Goal: Task Accomplishment & Management: Use online tool/utility

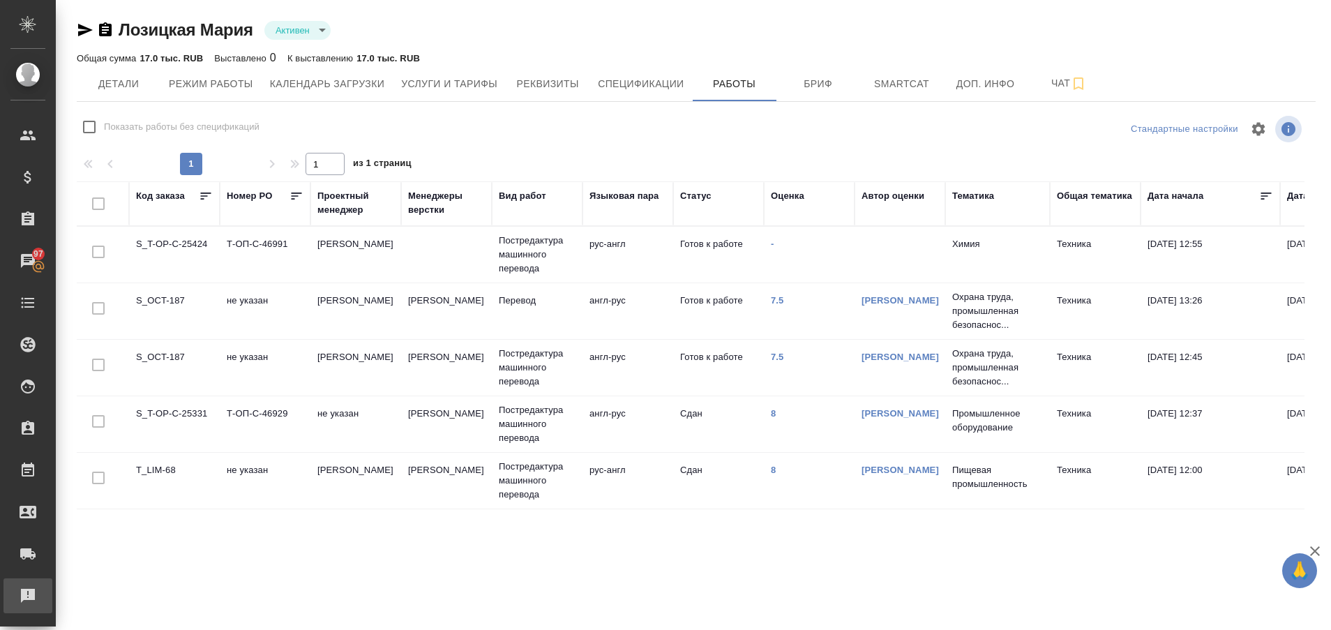
click at [28, 601] on div "Рекламации" at bounding box center [10, 595] width 35 height 21
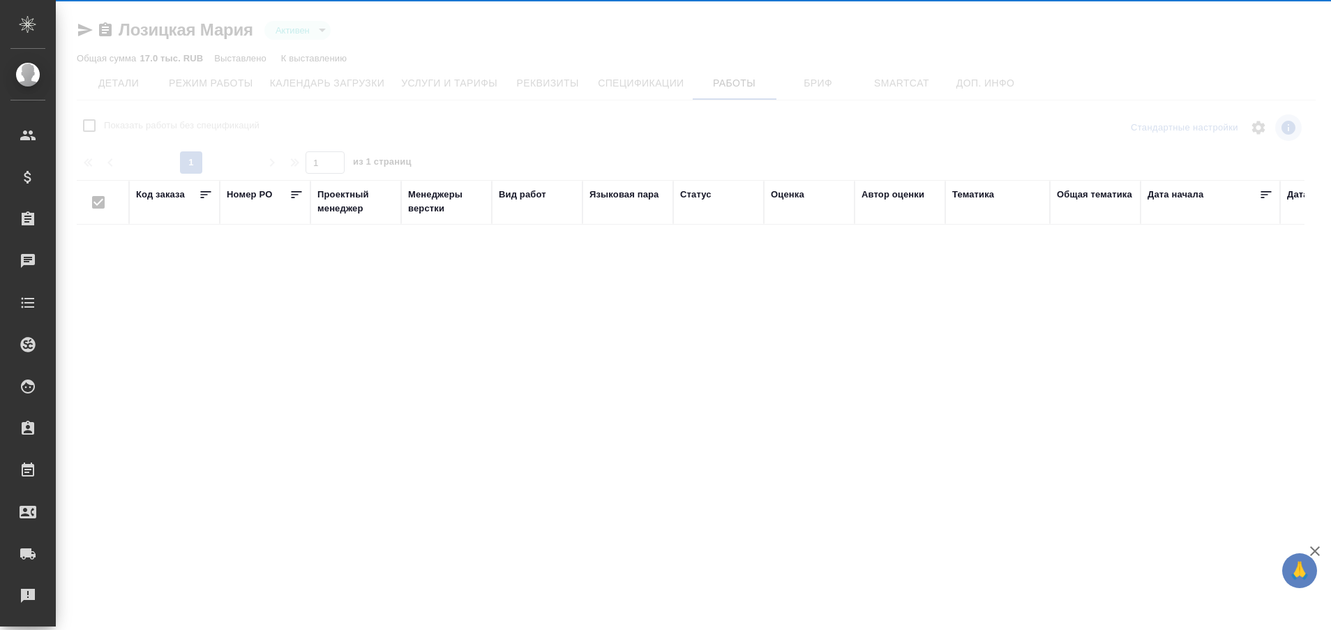
type input "active"
checkbox input "false"
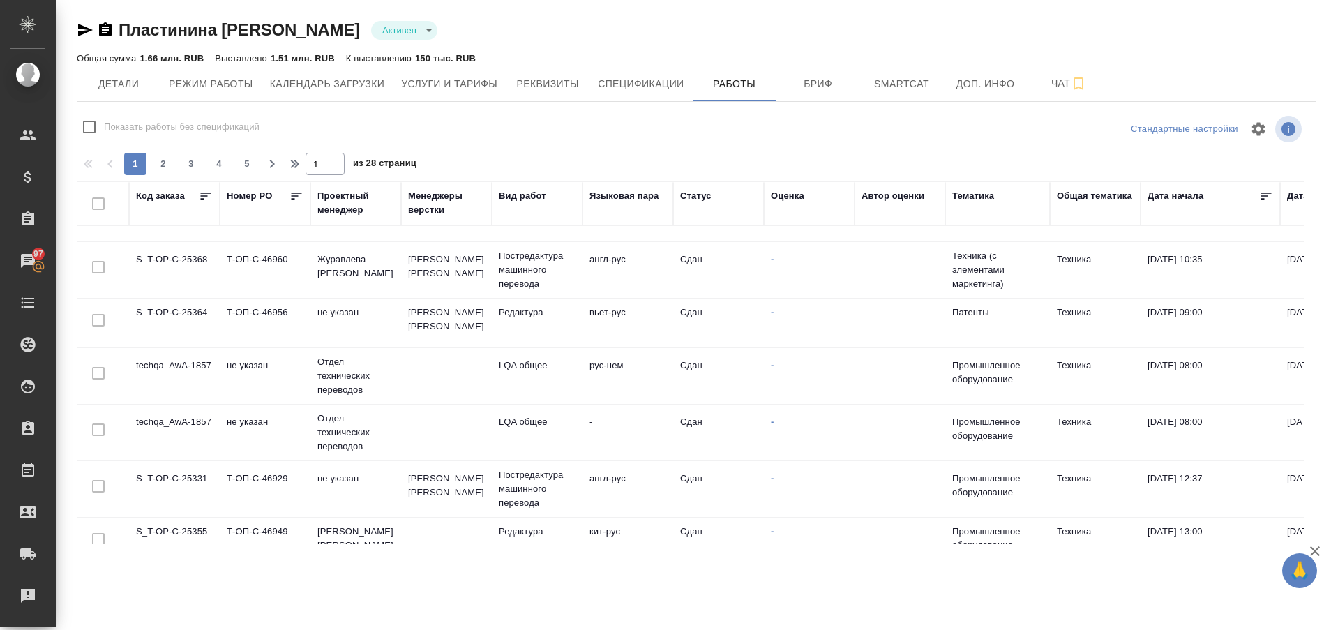
scroll to position [338, 0]
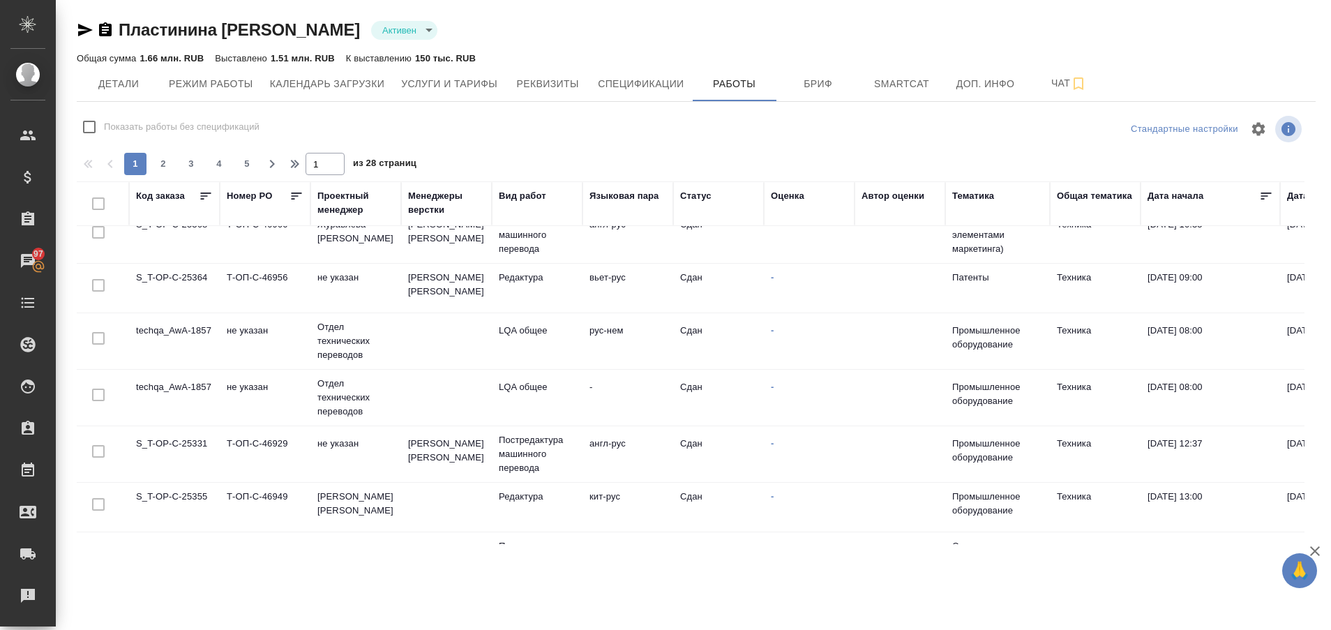
click at [177, 329] on td "techqa_AwA-1857" at bounding box center [174, 341] width 91 height 49
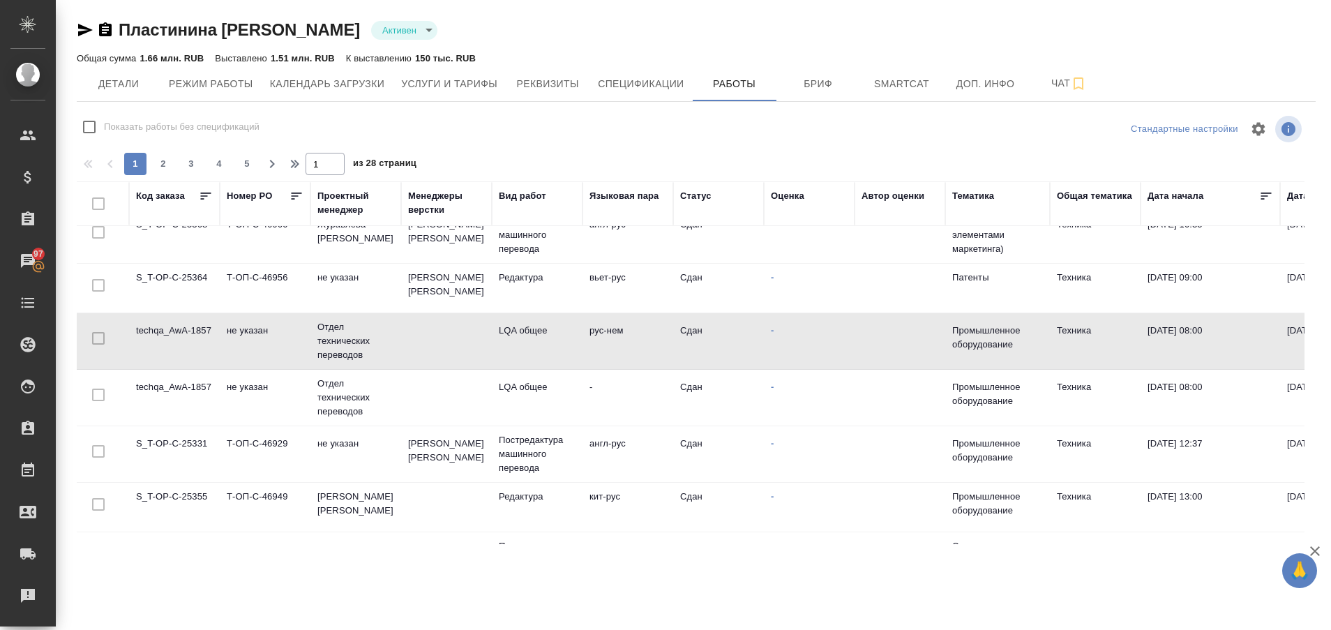
click at [177, 329] on td "techqa_AwA-1857" at bounding box center [174, 341] width 91 height 49
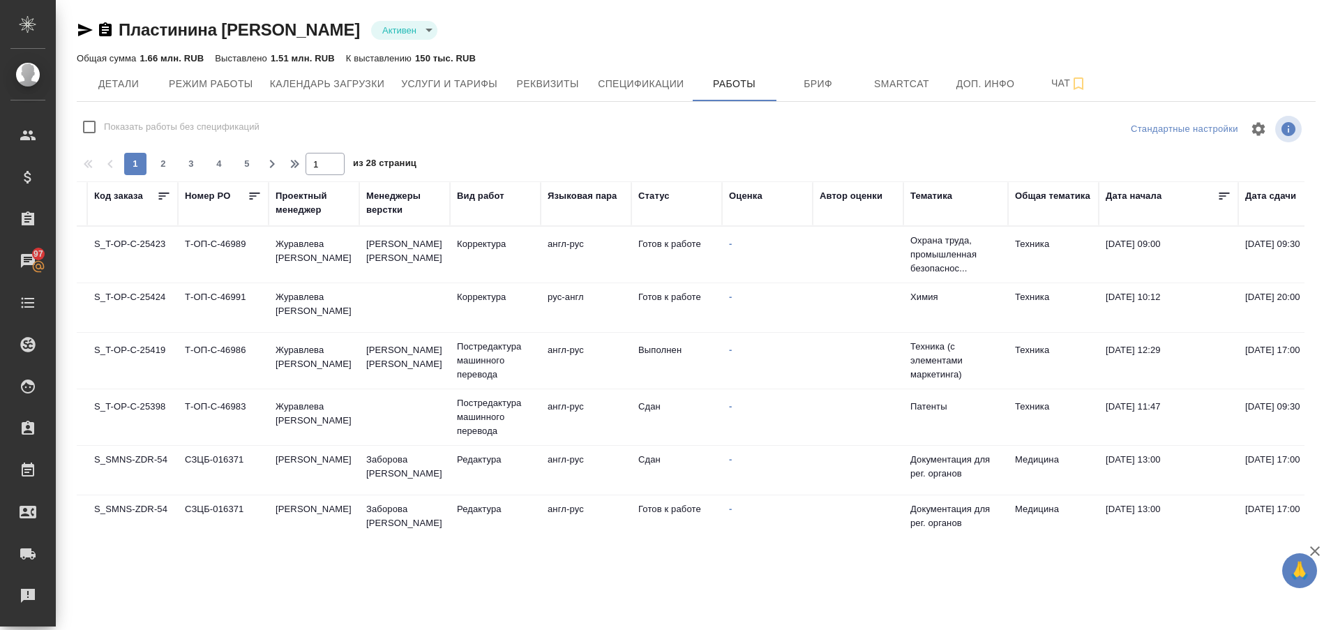
scroll to position [0, 0]
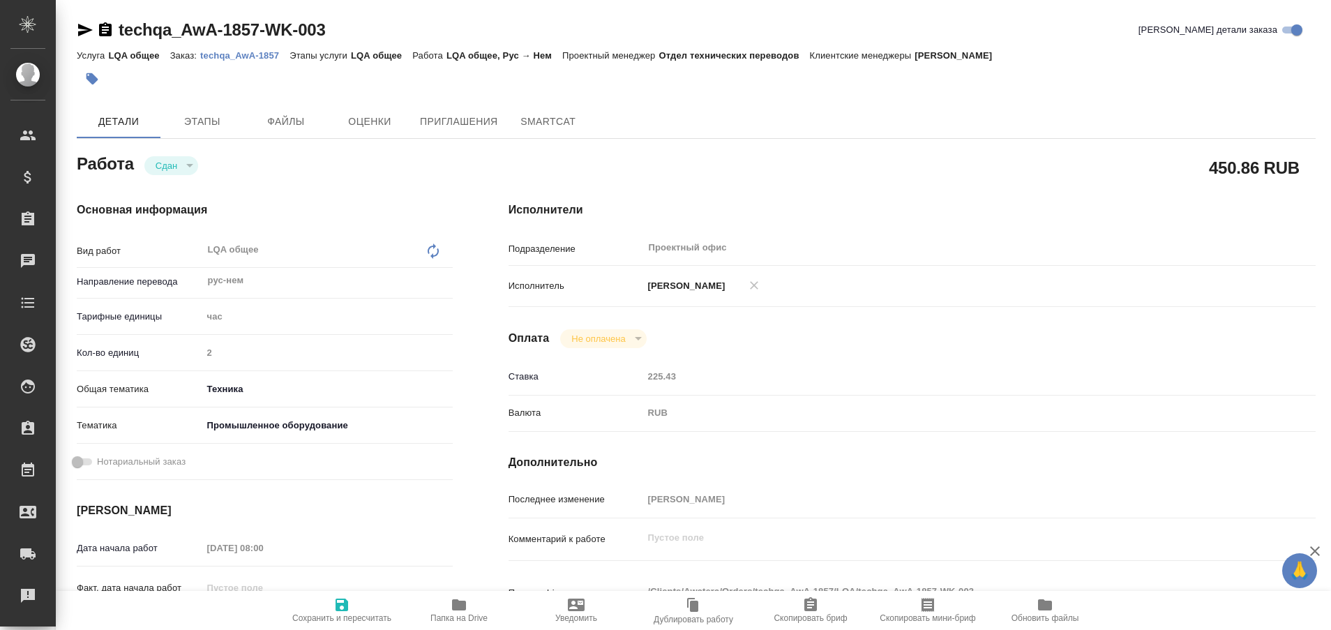
type textarea "x"
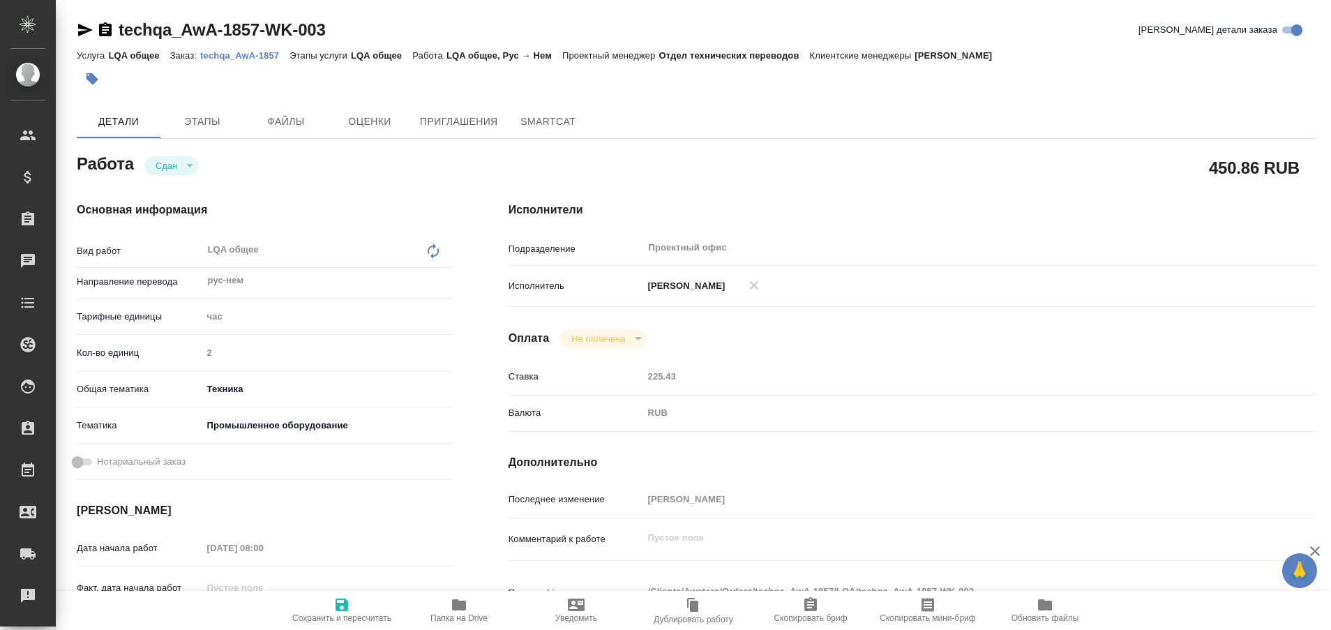
type textarea "x"
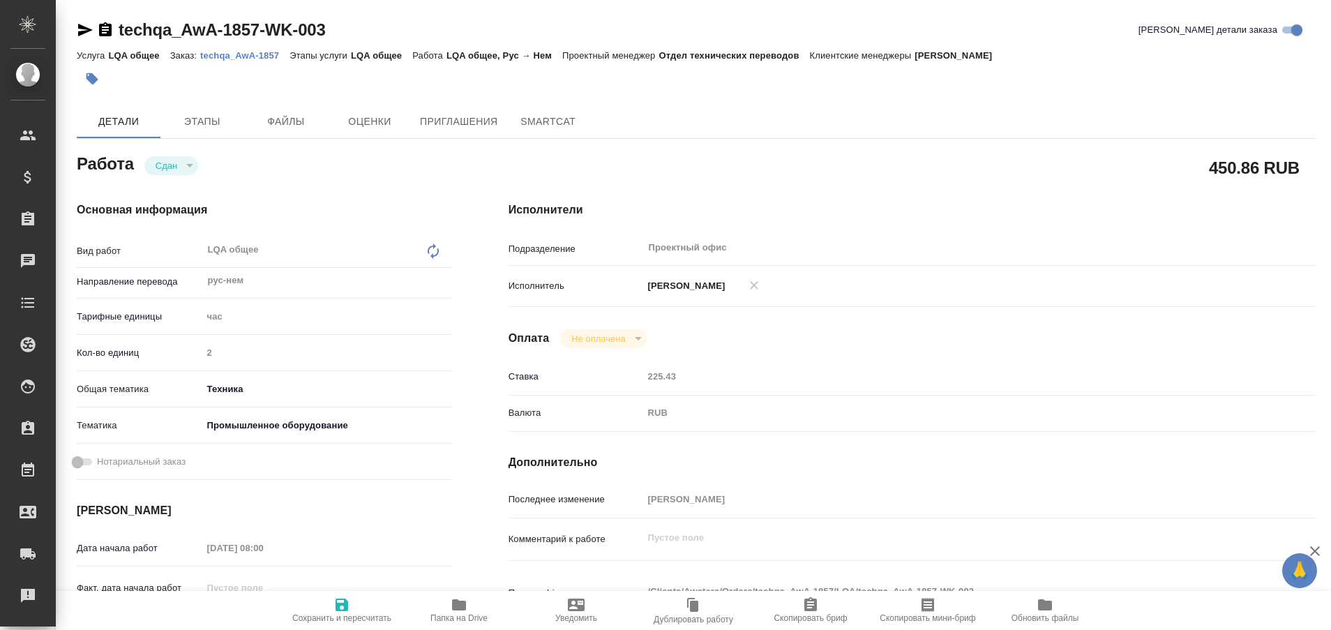
type textarea "x"
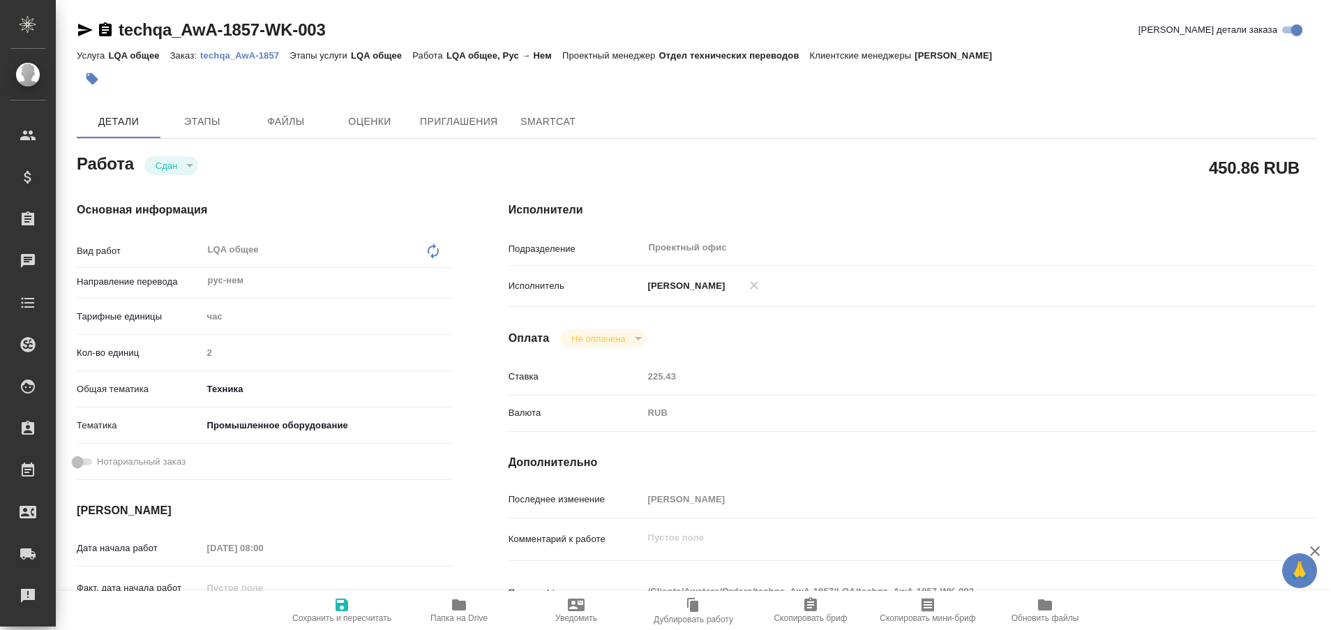
type textarea "x"
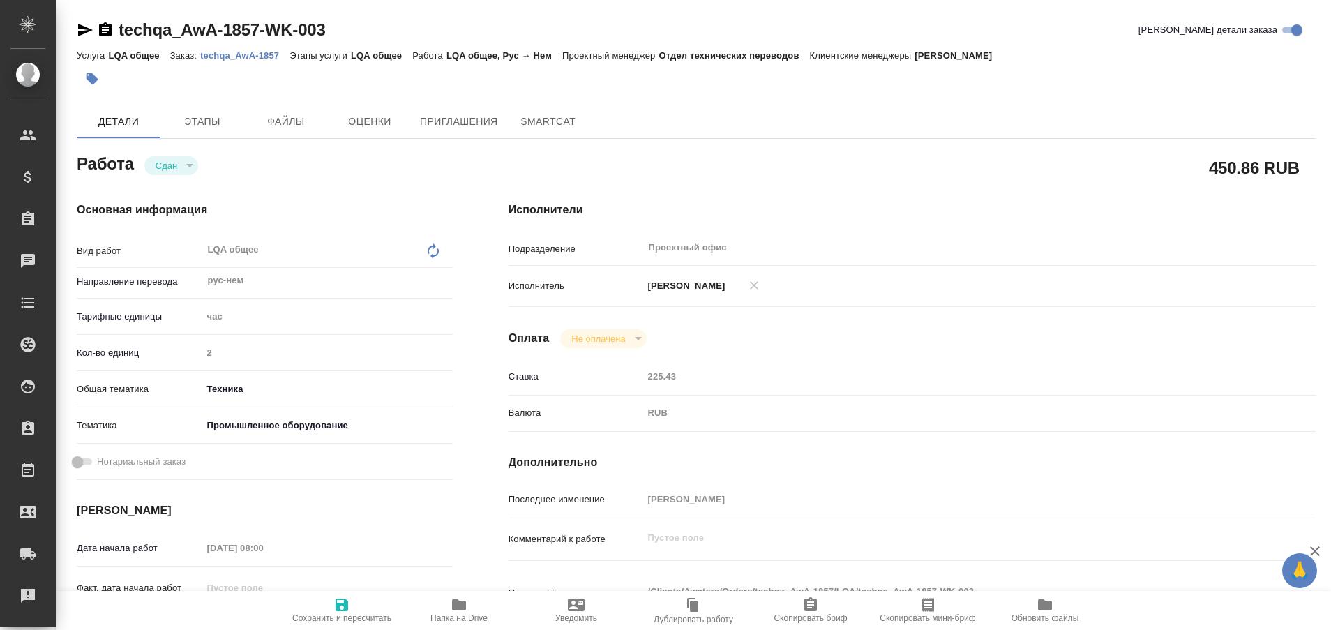
click at [259, 54] on p "techqa_AwA-1857" at bounding box center [244, 55] width 89 height 10
type textarea "x"
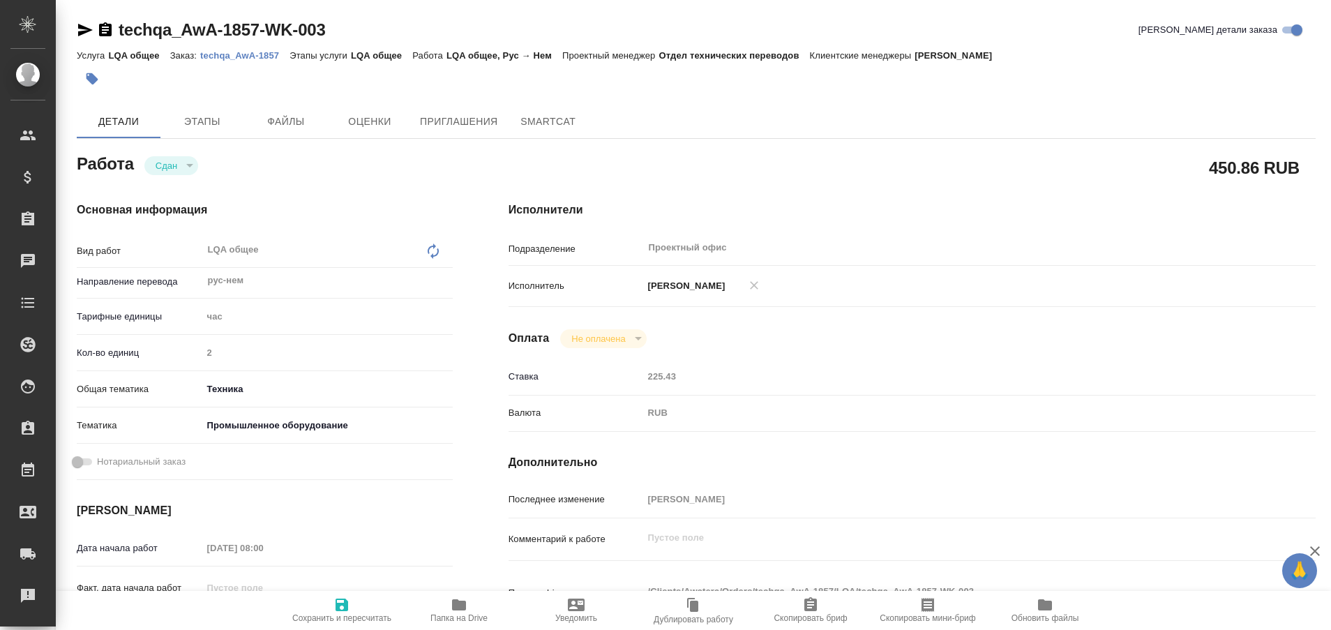
type textarea "x"
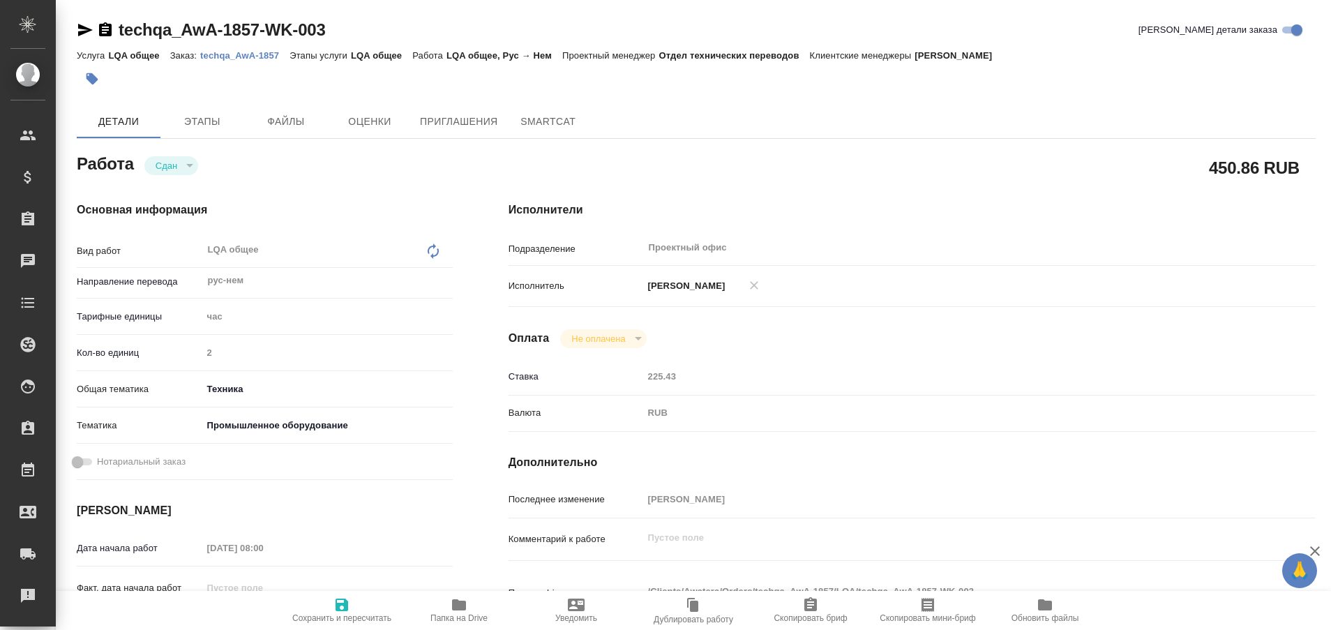
type textarea "x"
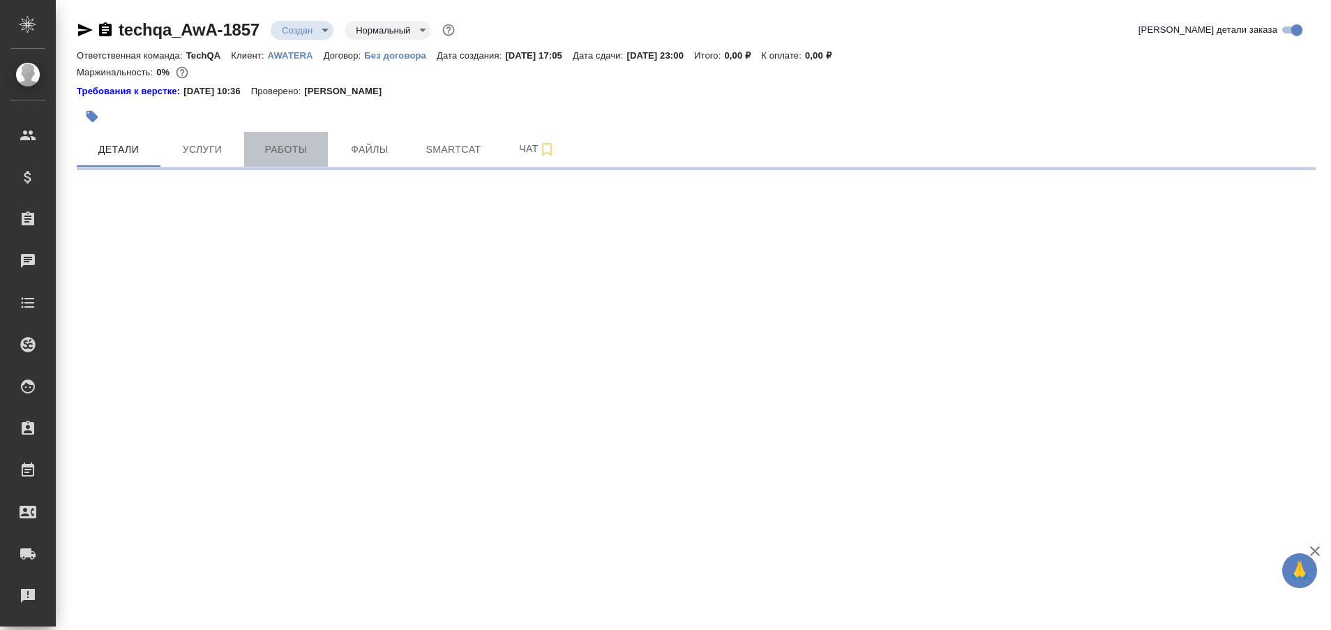
click at [293, 154] on span "Работы" at bounding box center [286, 149] width 67 height 17
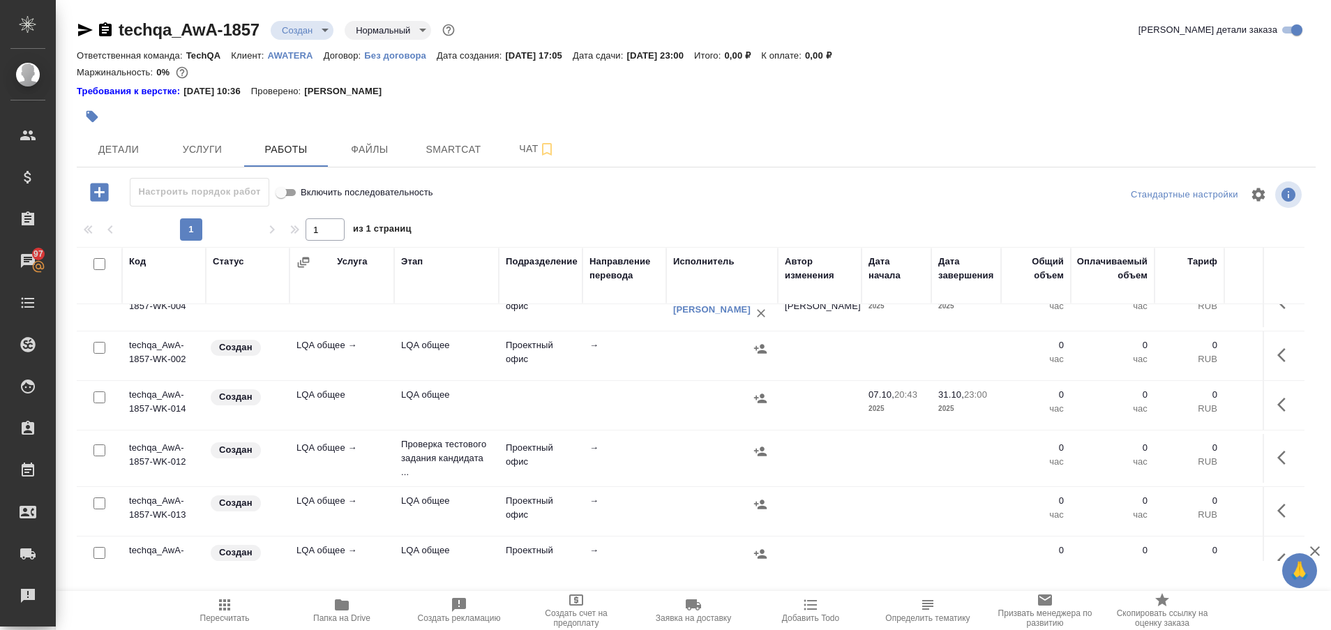
scroll to position [299, 0]
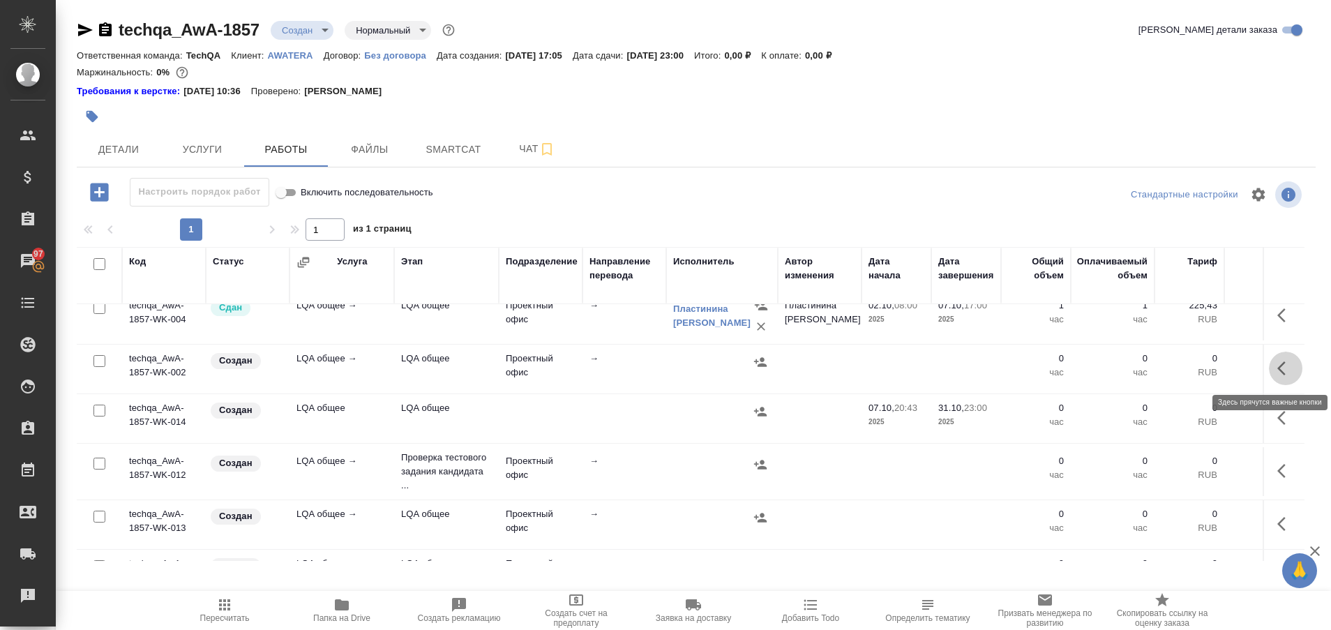
click at [1278, 368] on icon "button" at bounding box center [1286, 368] width 17 height 17
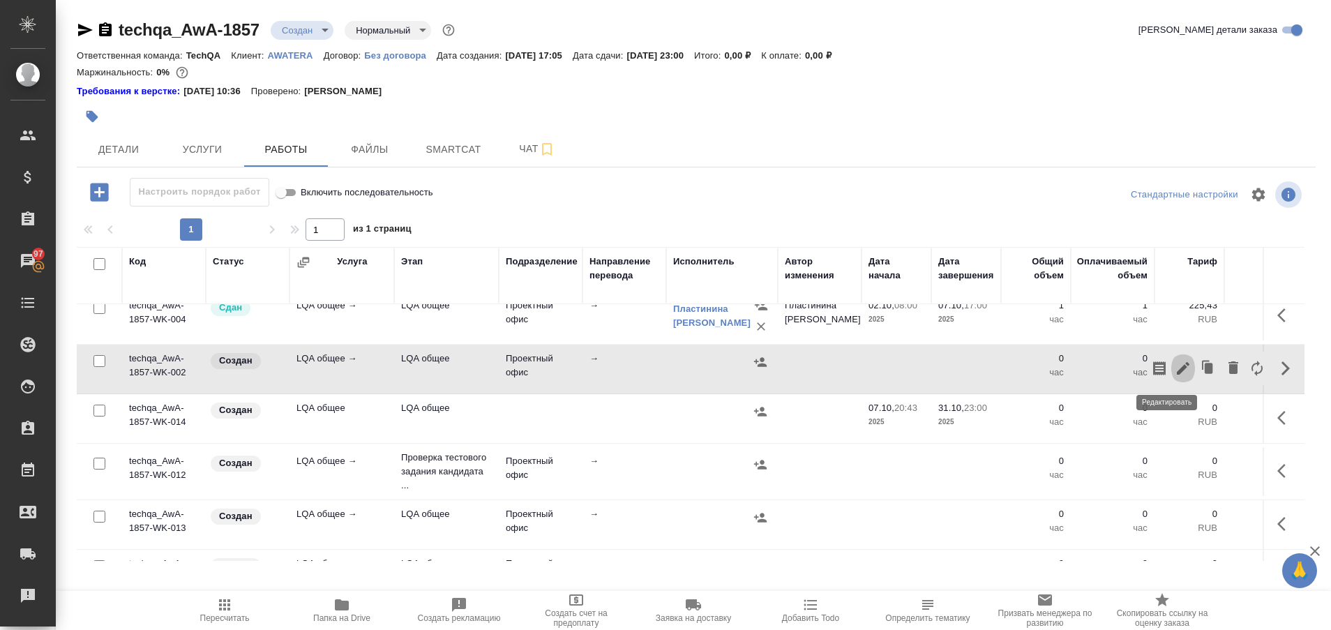
click at [1175, 368] on icon "button" at bounding box center [1183, 368] width 17 height 17
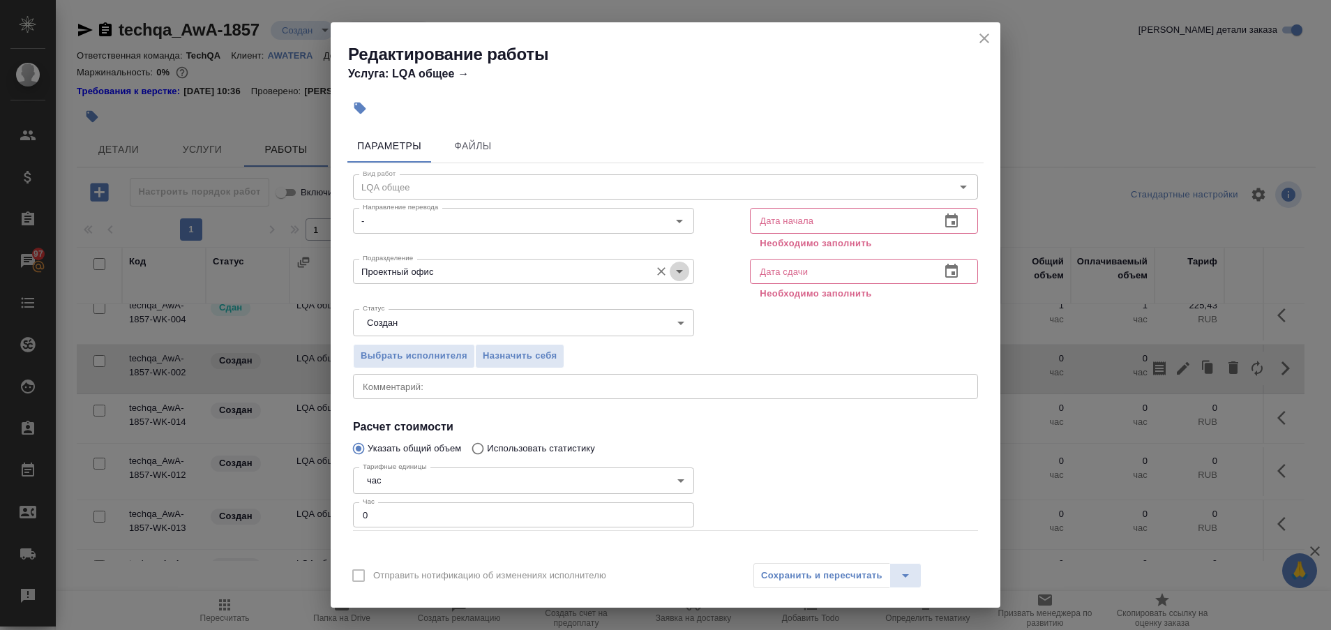
click at [671, 267] on icon "Open" at bounding box center [679, 271] width 17 height 17
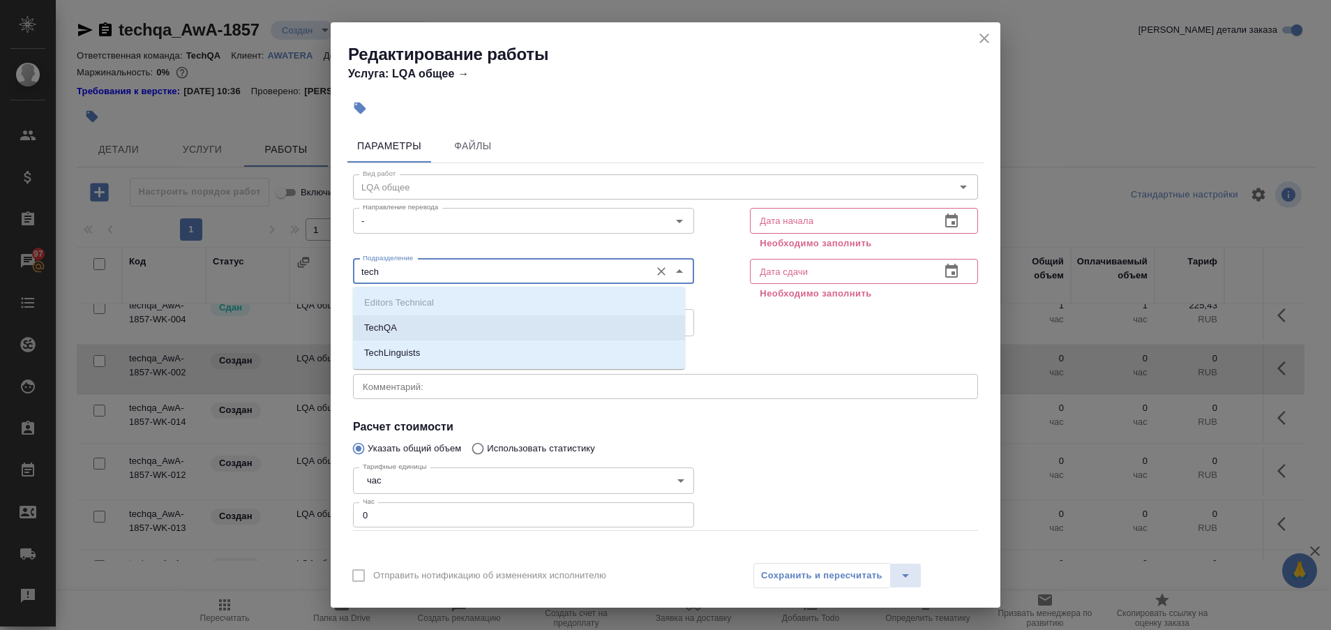
click at [493, 319] on li "TechQA" at bounding box center [519, 327] width 332 height 25
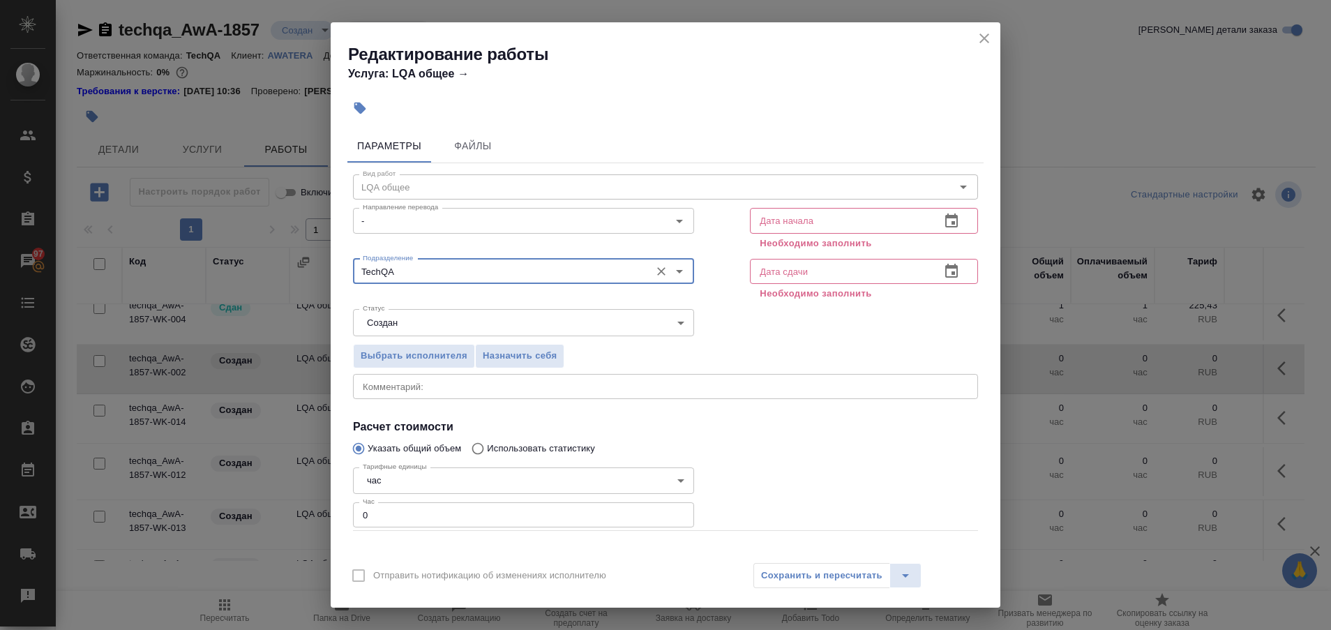
type input "TechQA"
click at [870, 225] on input "text" at bounding box center [839, 220] width 179 height 25
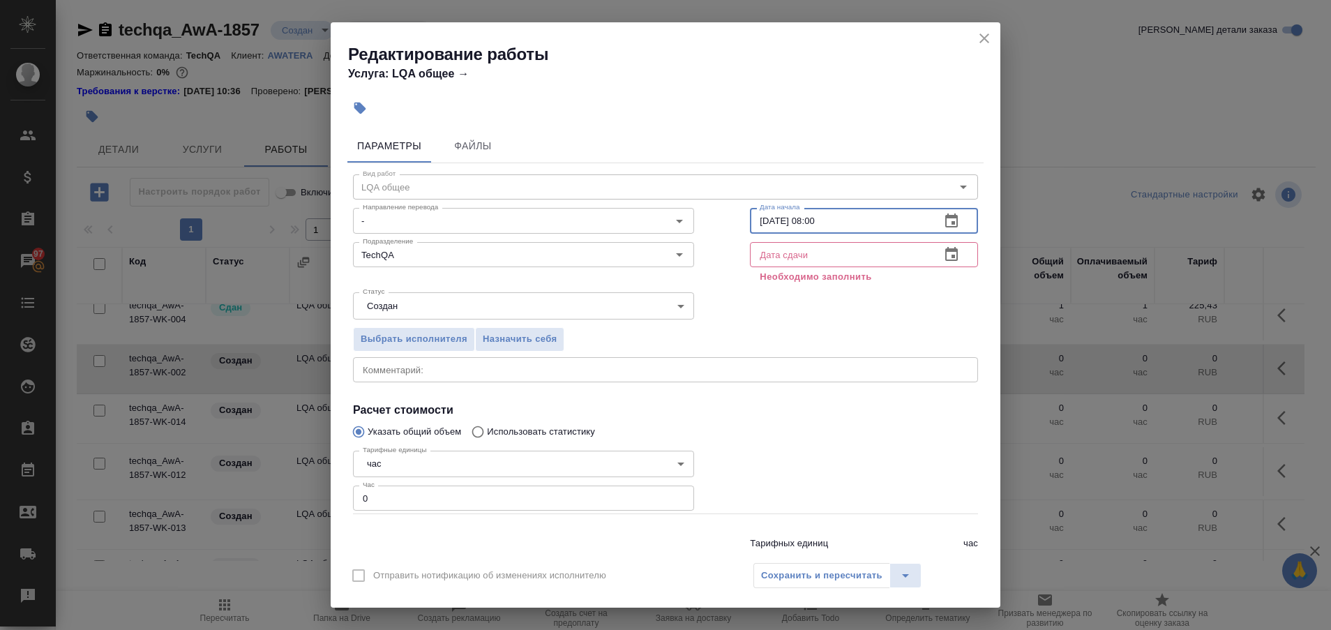
type input "08.10.2023 08:00"
click at [806, 262] on input "text" at bounding box center [839, 254] width 179 height 25
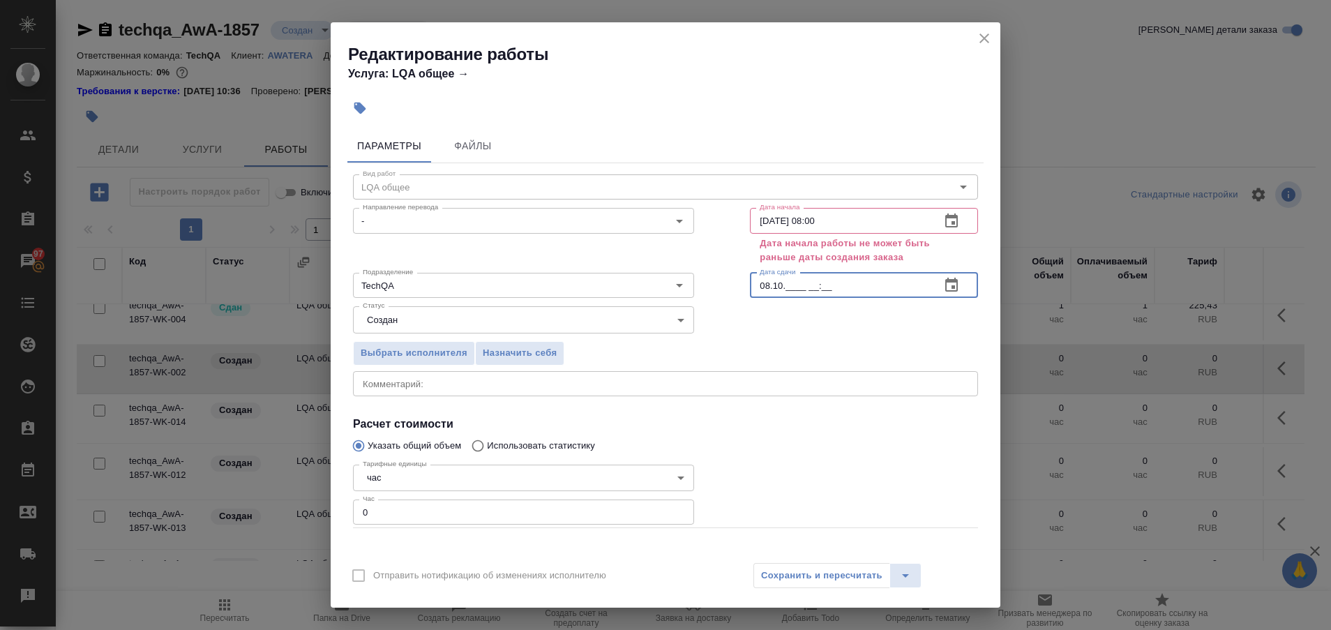
type input "08.10.____ __:__"
click at [796, 225] on input "08.10.2023 08:00" at bounding box center [839, 220] width 179 height 25
type input "08.10.2025 08:00"
click at [784, 287] on input "08.10.____ __:__" at bounding box center [839, 285] width 179 height 25
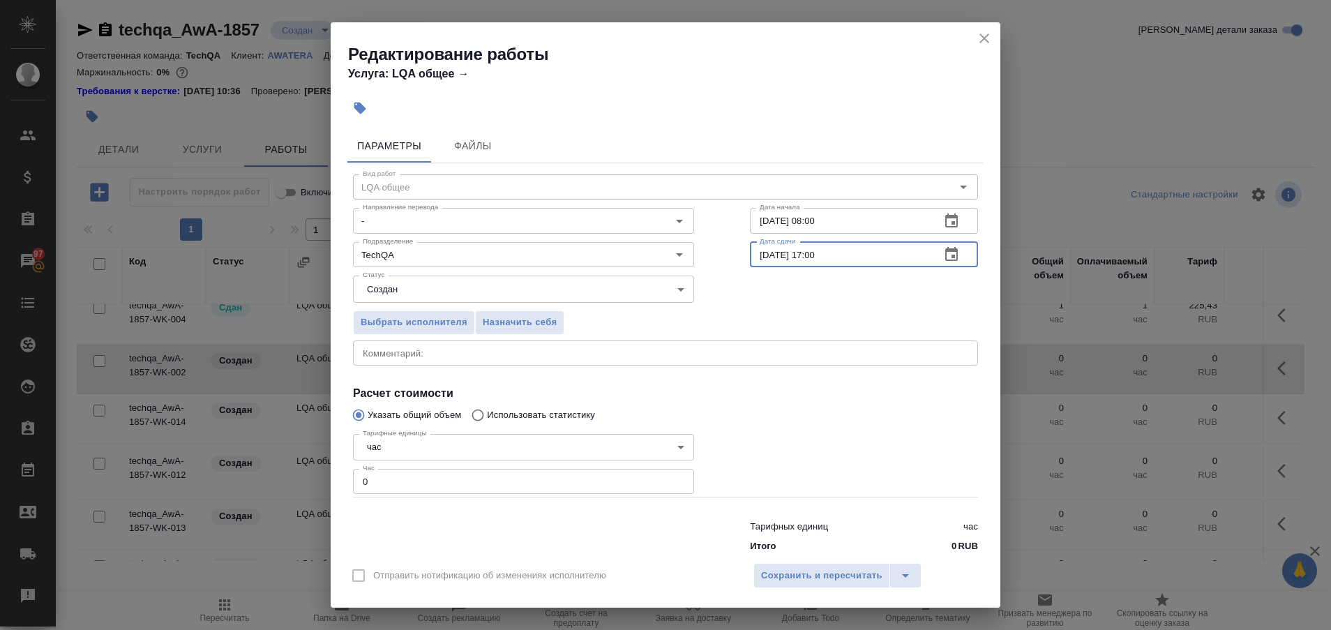
type input "08.10.2025 17:00"
click at [502, 470] on input "0" at bounding box center [523, 481] width 341 height 25
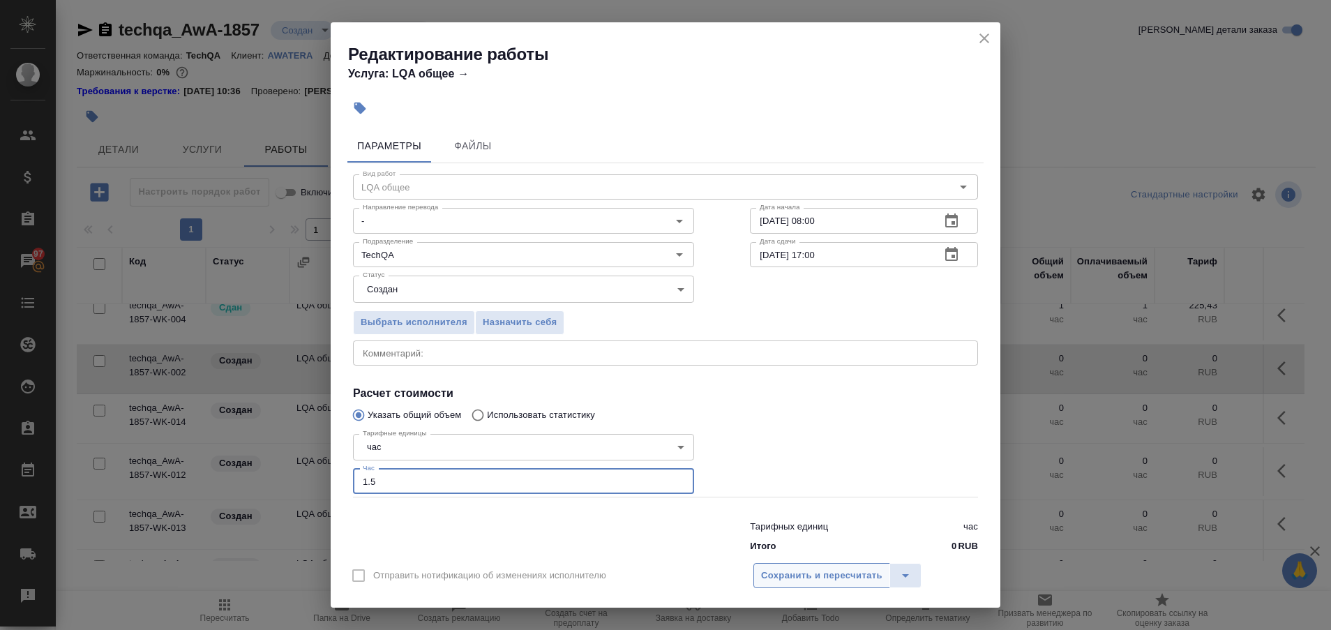
type input "1.5"
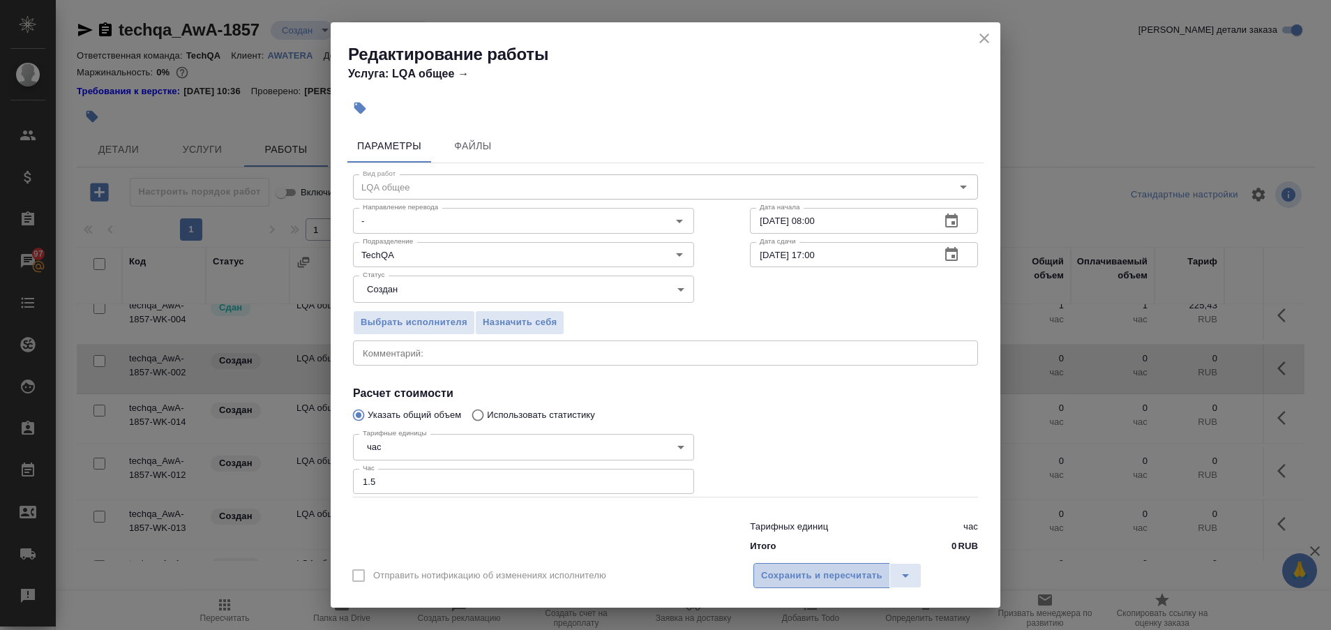
click at [840, 572] on span "Сохранить и пересчитать" at bounding box center [821, 576] width 121 height 16
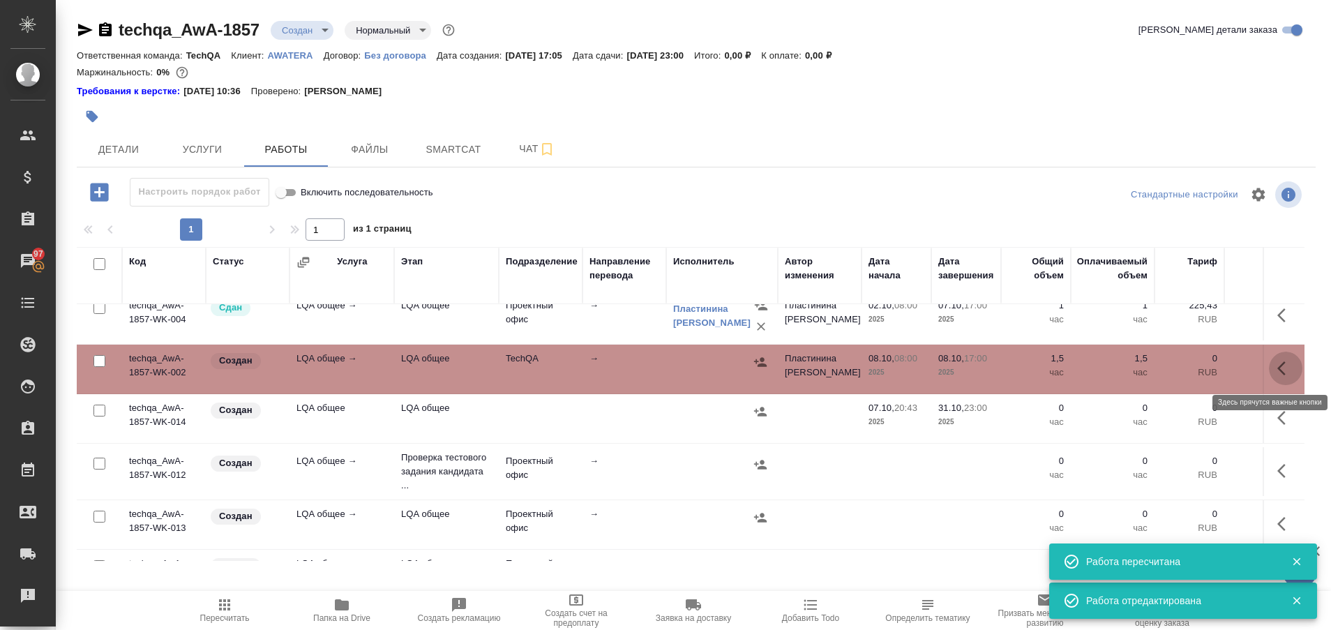
click at [1278, 370] on icon "button" at bounding box center [1286, 368] width 17 height 17
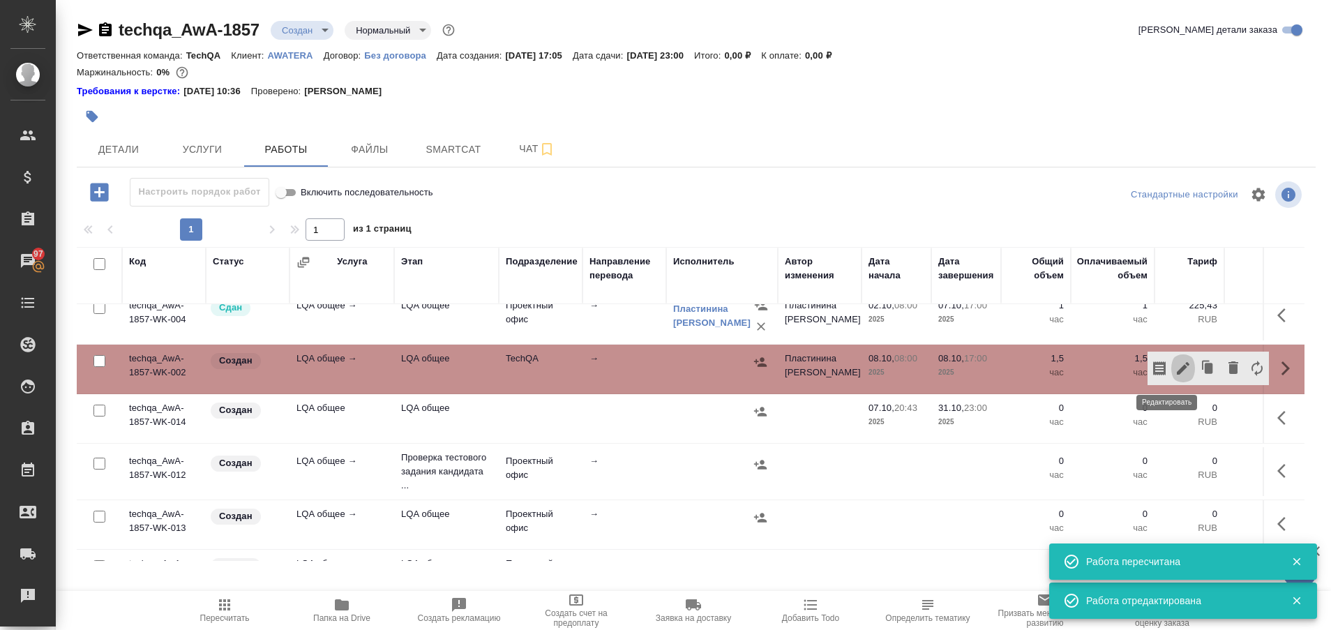
click at [1177, 370] on icon "button" at bounding box center [1183, 368] width 13 height 13
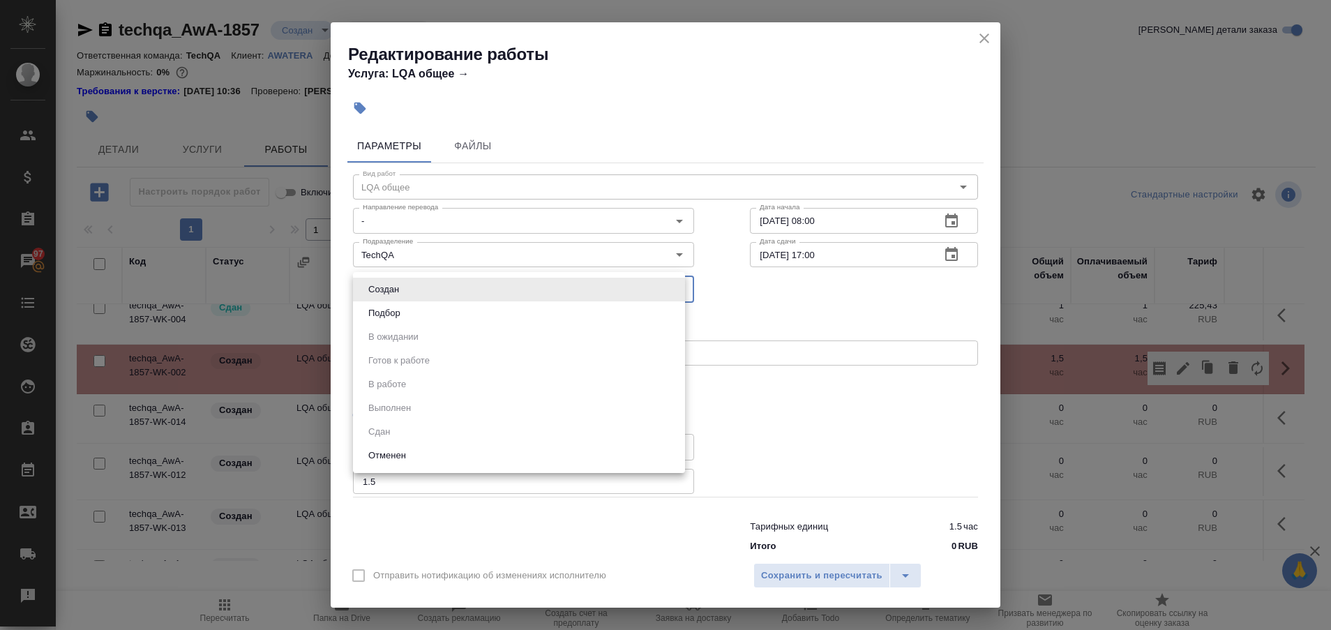
click at [664, 285] on body "🙏 .cls-1 fill:#fff; AWATERA Plastinina Anastasia Клиенты Спецификации Заказы 97…" at bounding box center [665, 315] width 1331 height 630
click at [785, 324] on div at bounding box center [665, 315] width 1331 height 630
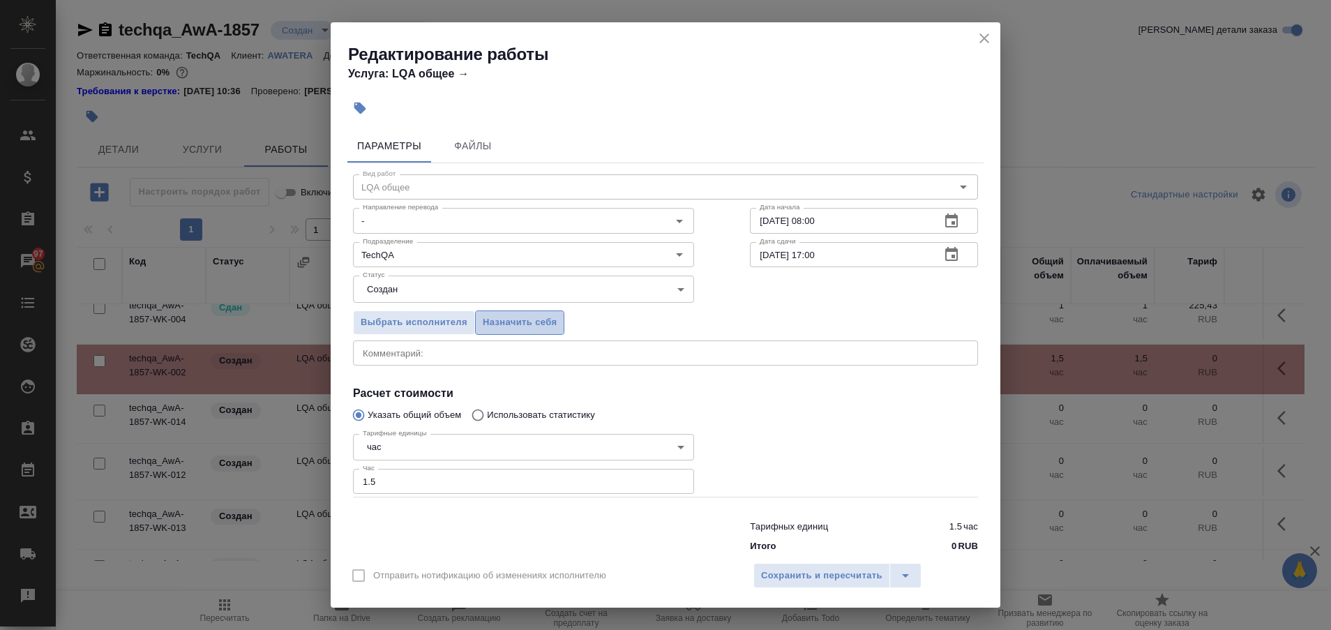
click at [559, 329] on button "Назначить себя" at bounding box center [519, 323] width 89 height 24
click at [850, 571] on span "Сохранить и пересчитать" at bounding box center [821, 576] width 121 height 16
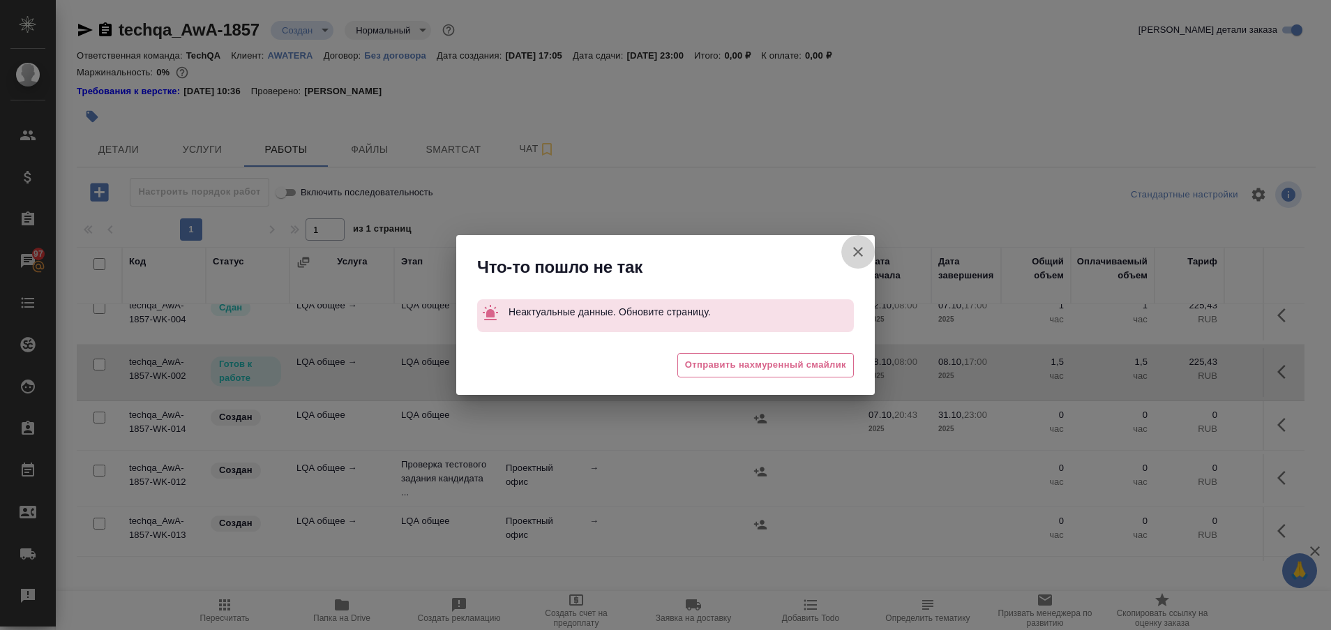
click at [860, 255] on icon "button" at bounding box center [858, 252] width 10 height 10
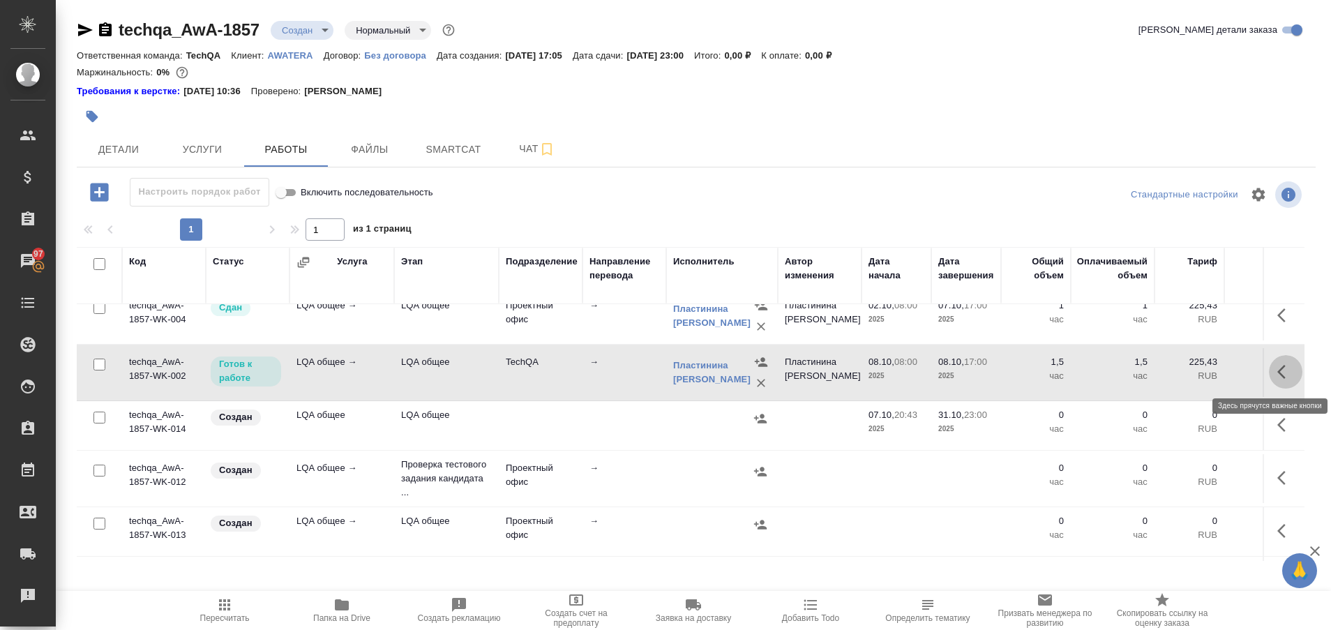
click at [1269, 363] on button "button" at bounding box center [1285, 371] width 33 height 33
click at [1175, 366] on icon "button" at bounding box center [1183, 372] width 17 height 17
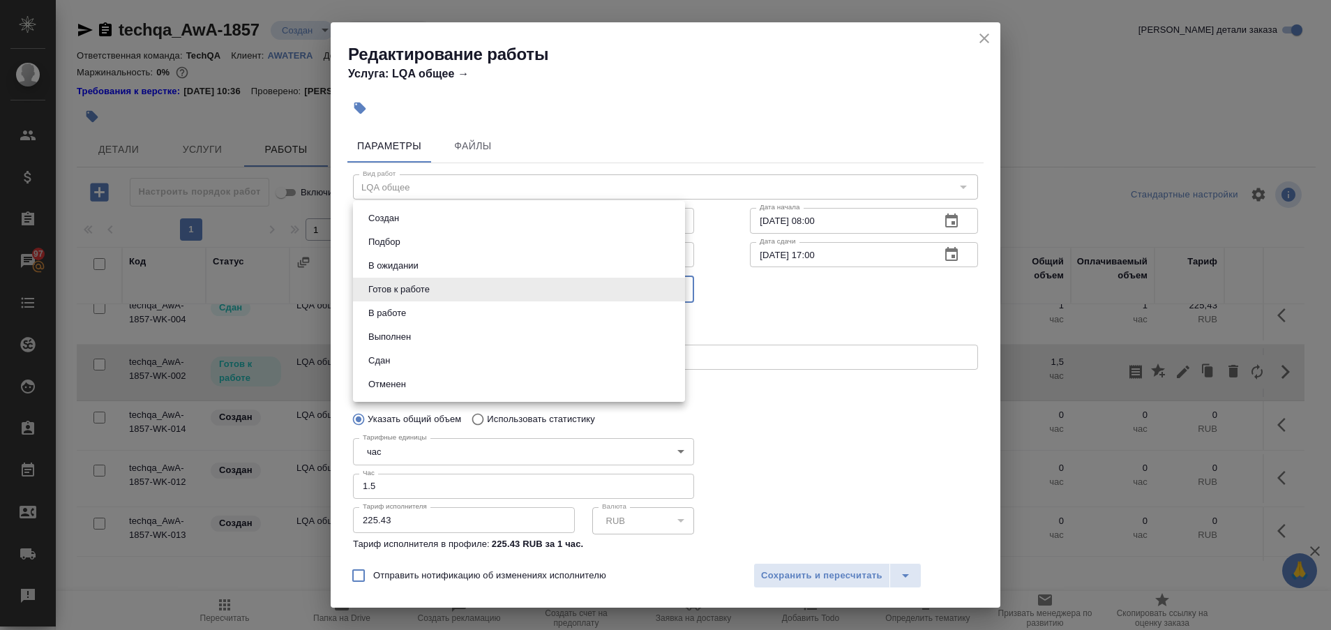
click at [671, 293] on body "🙏 .cls-1 fill:#fff; AWATERA Plastinina Anastasia Клиенты Спецификации Заказы 97…" at bounding box center [665, 315] width 1331 height 630
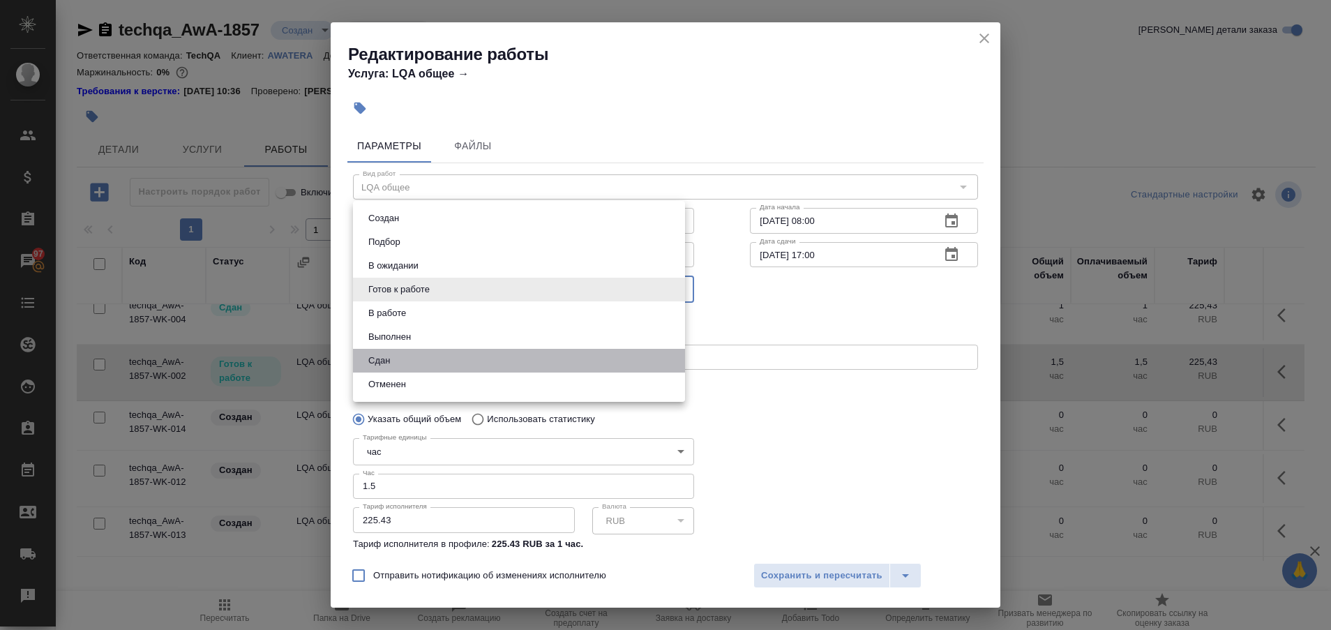
click at [530, 357] on li "Сдан" at bounding box center [519, 361] width 332 height 24
type input "closed"
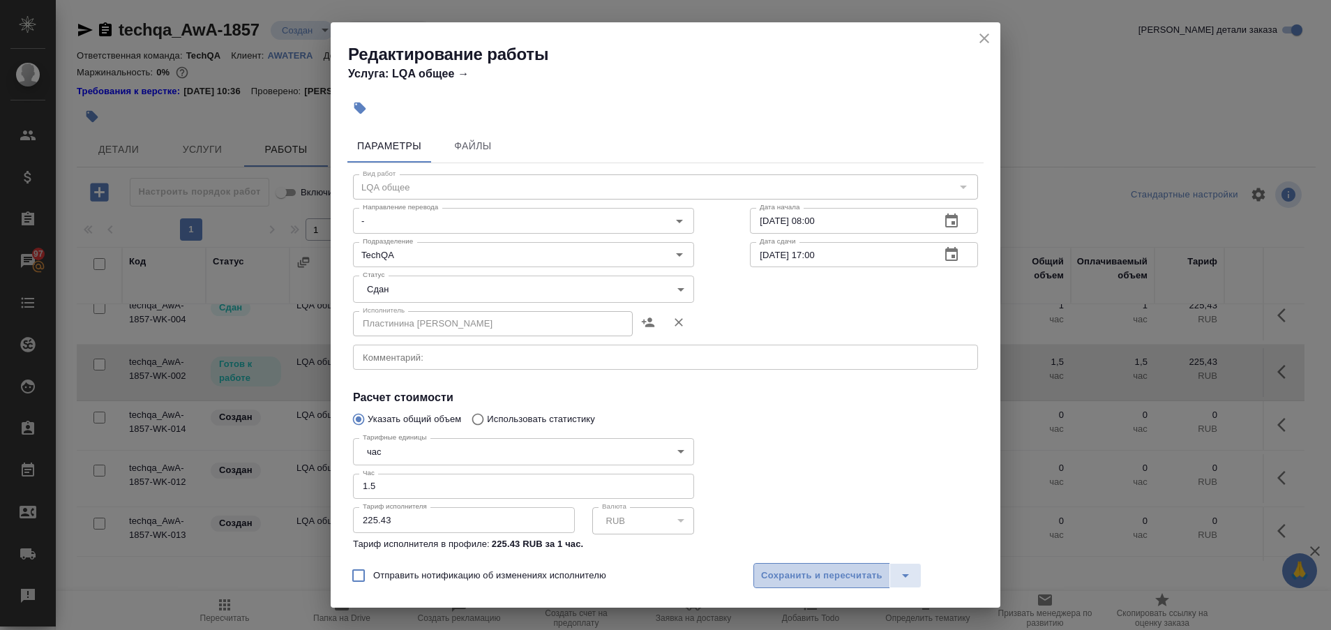
click at [805, 575] on span "Сохранить и пересчитать" at bounding box center [821, 576] width 121 height 16
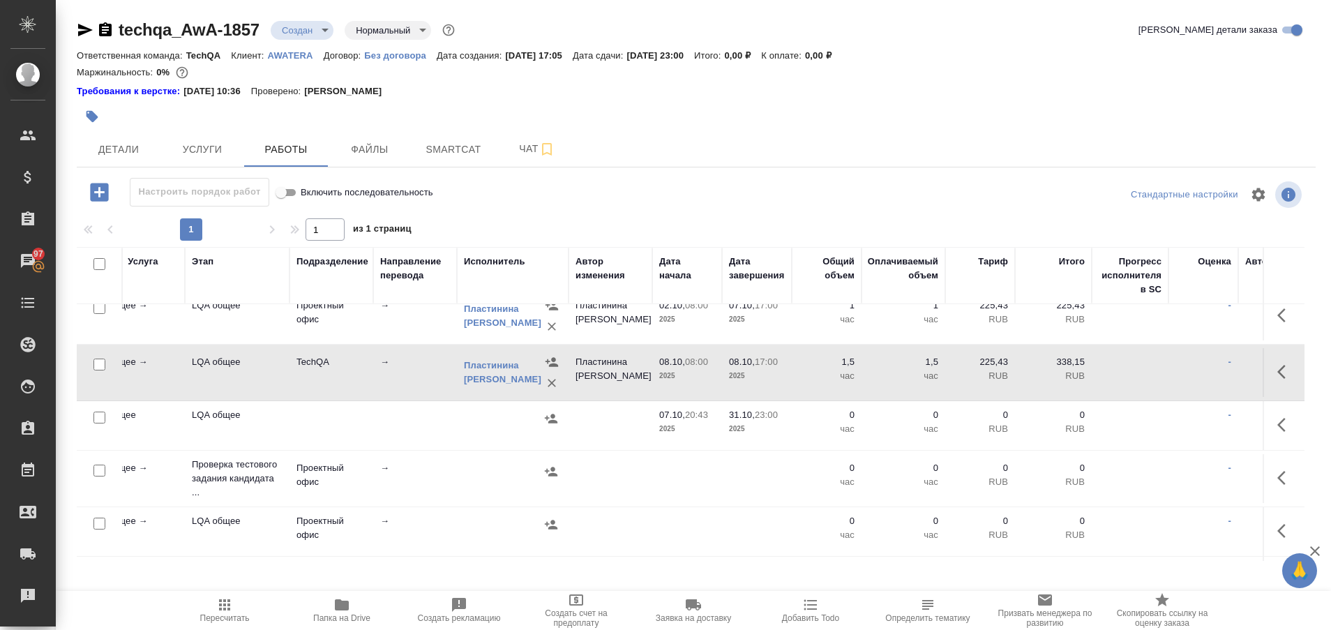
scroll to position [299, 210]
